Goal: Information Seeking & Learning: Check status

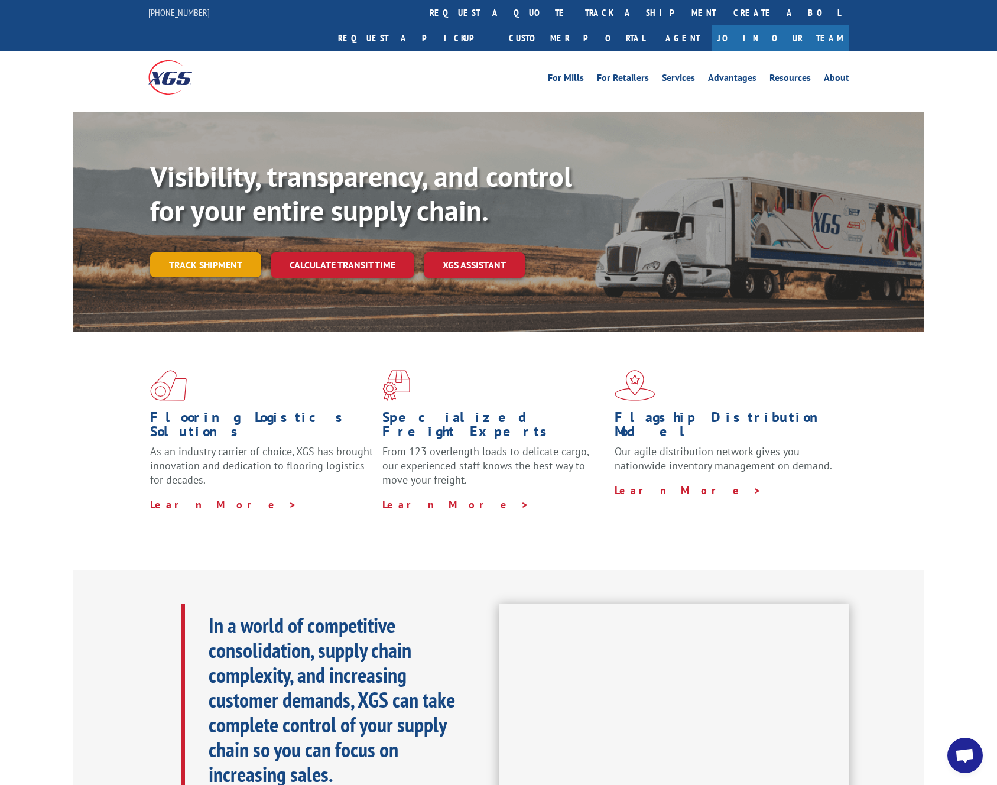
click at [202, 252] on link "Track shipment" at bounding box center [205, 264] width 111 height 25
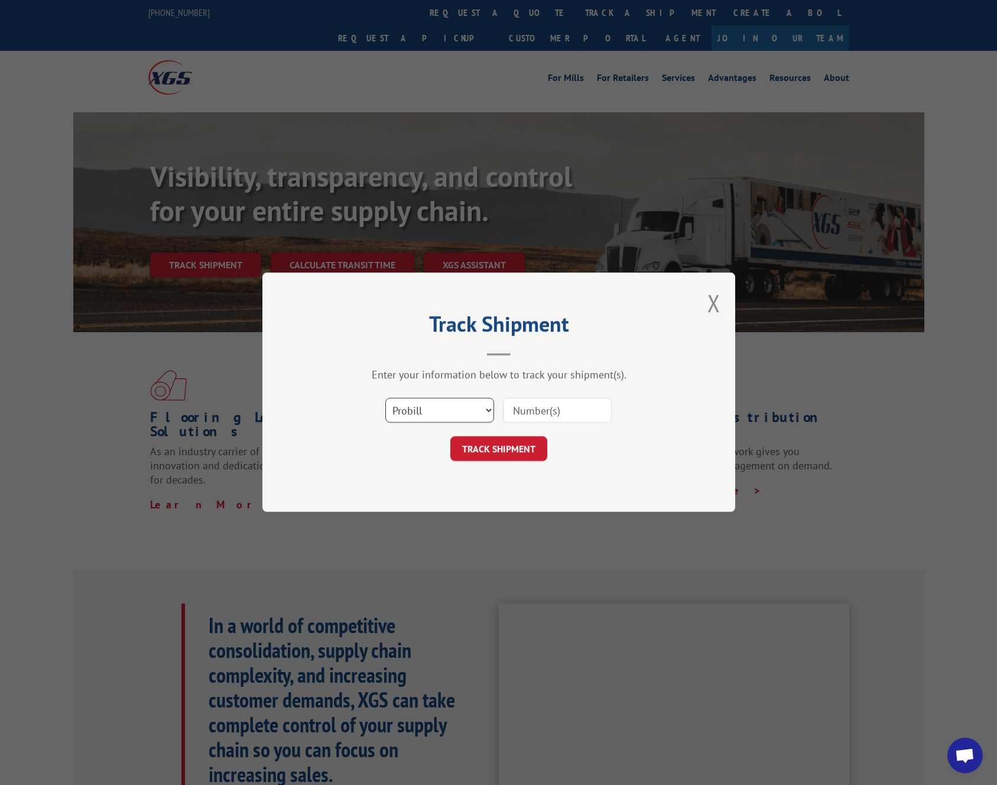
click at [403, 405] on select "Select category... Probill BOL PO" at bounding box center [439, 410] width 109 height 25
select select "bol"
click at [385, 398] on select "Select category... Probill BOL PO" at bounding box center [439, 410] width 109 height 25
click at [535, 410] on input at bounding box center [557, 410] width 109 height 25
paste input "6019148"
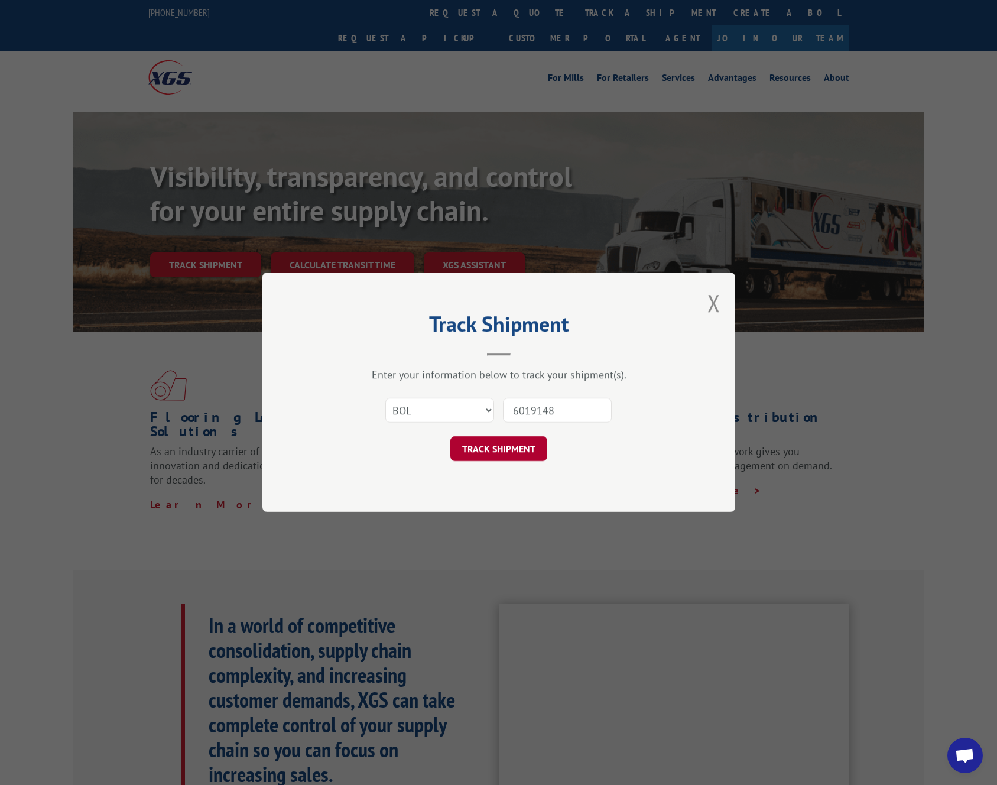
type input "6019148"
click at [492, 442] on button "TRACK SHIPMENT" at bounding box center [498, 449] width 97 height 25
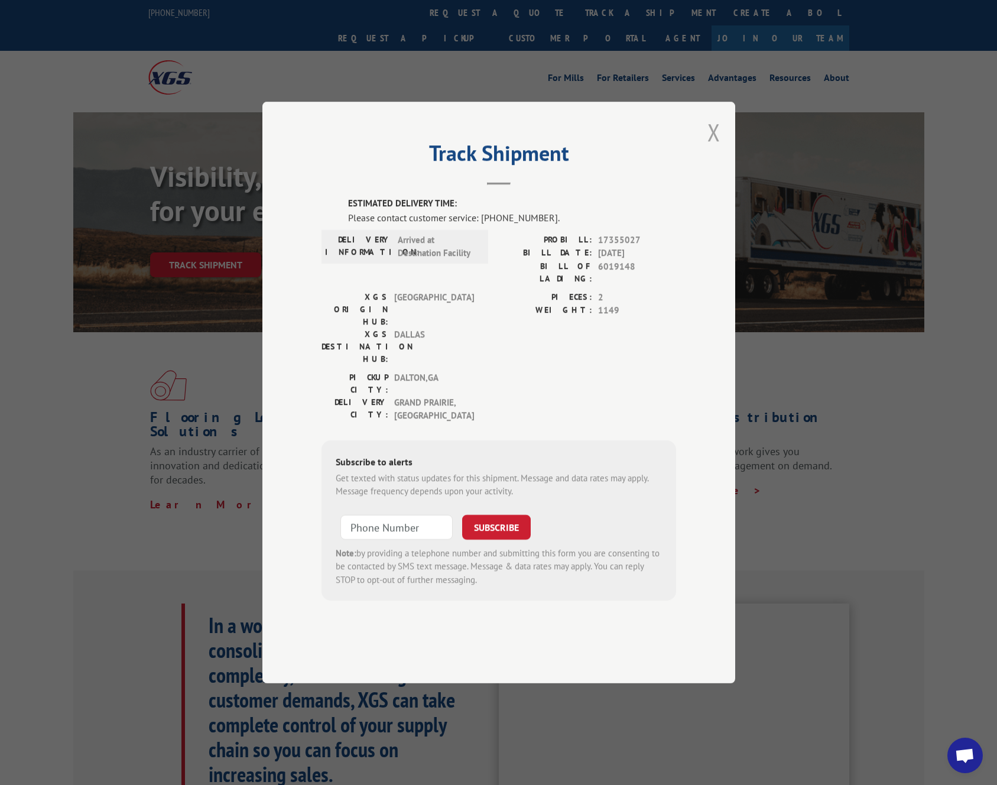
click at [711, 148] on button "Close modal" at bounding box center [713, 131] width 13 height 31
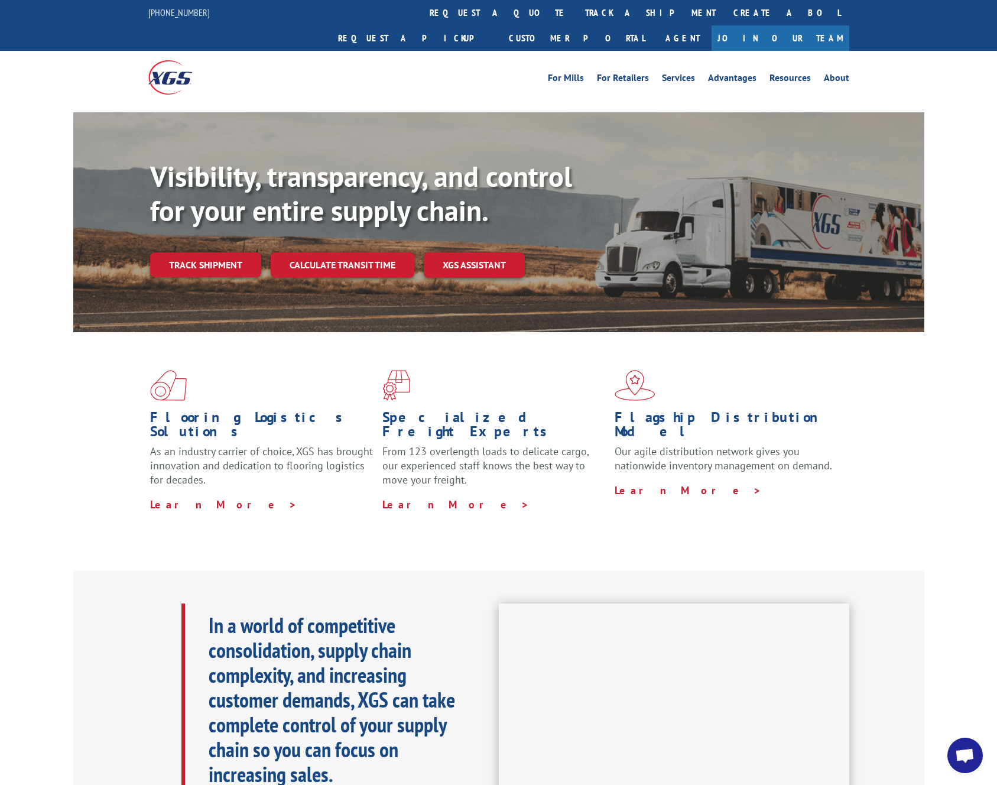
click at [50, 275] on div "Visibility, transparency, and control for your entire supply chain. Track shipm…" at bounding box center [498, 233] width 997 height 243
